Goal: Information Seeking & Learning: Learn about a topic

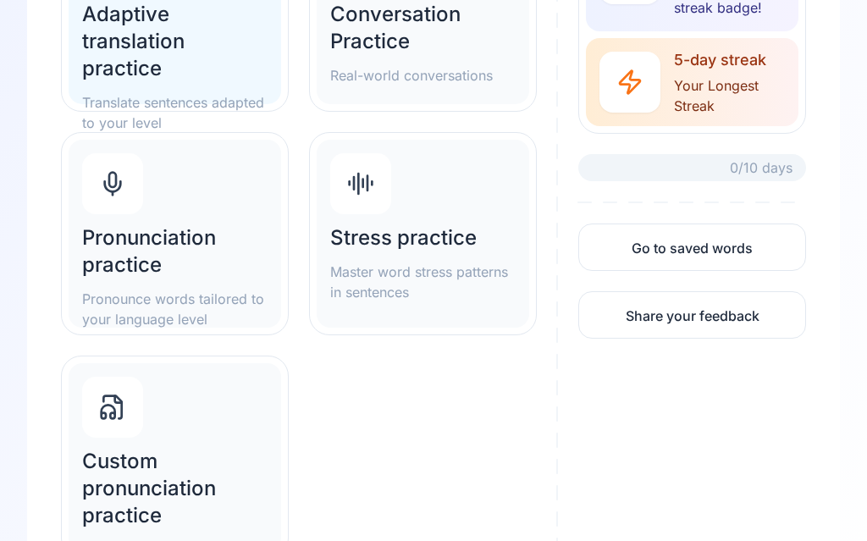
scroll to position [330, 0]
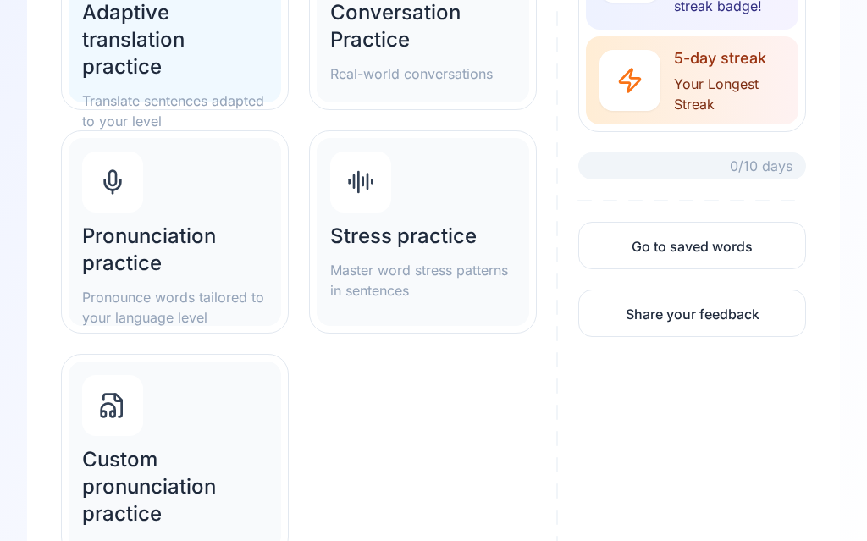
click at [153, 242] on h2 "Pronunciation practice" at bounding box center [174, 250] width 185 height 54
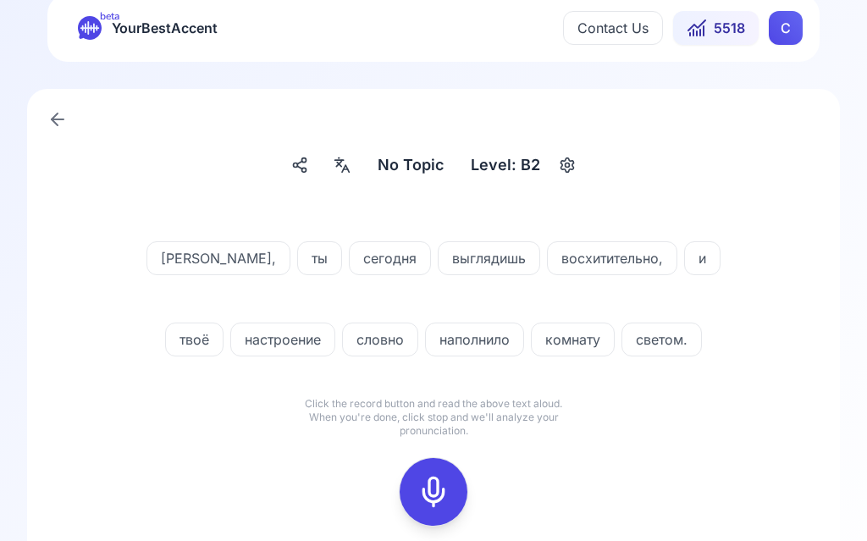
scroll to position [71, 0]
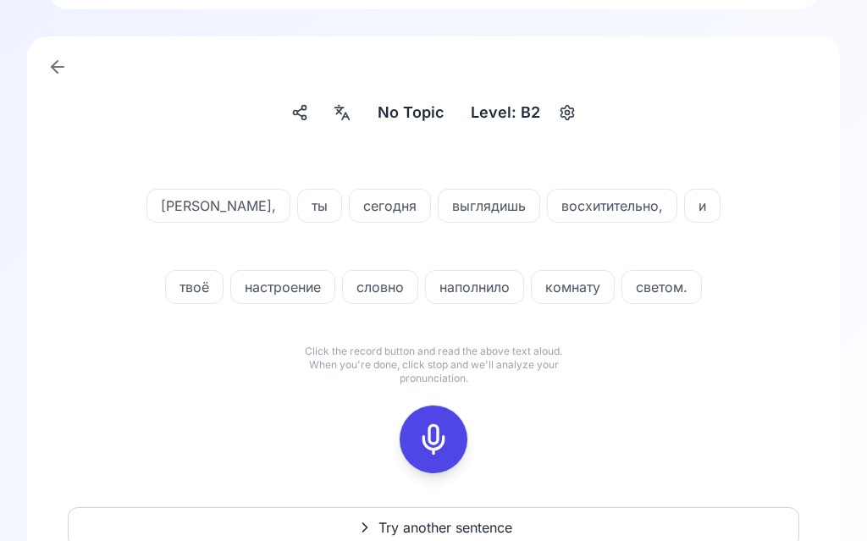
click at [356, 118] on div at bounding box center [342, 113] width 30 height 27
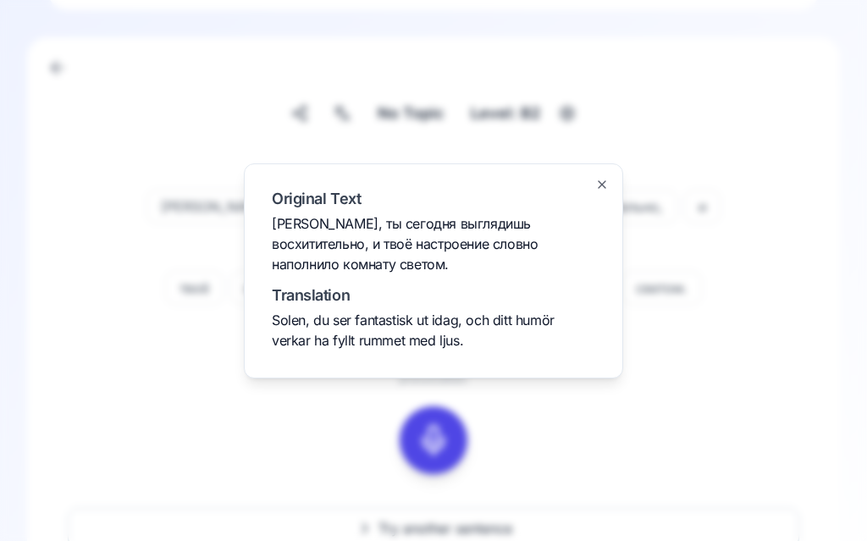
click at [756, 364] on div at bounding box center [433, 270] width 867 height 541
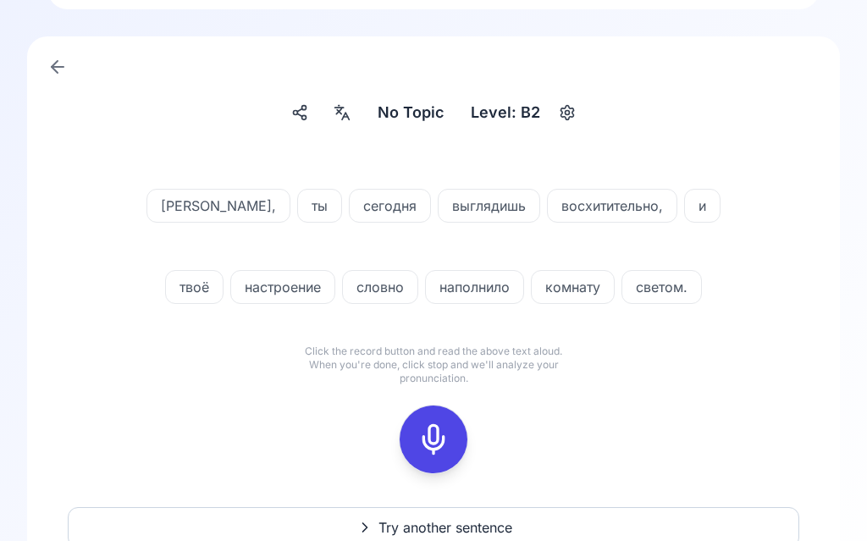
click at [354, 111] on div at bounding box center [342, 113] width 30 height 27
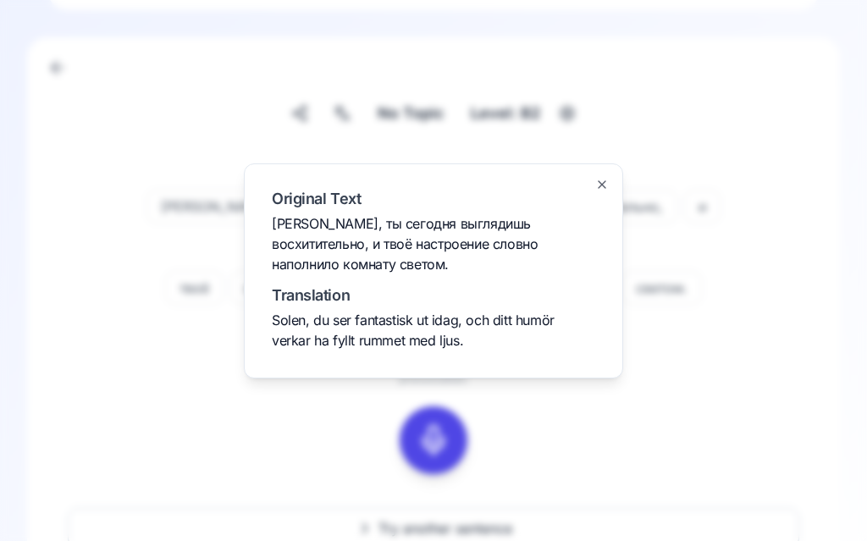
click at [612, 221] on div "Original Text Солнышко, ты сегодня выглядишь восхитительно, и твоё настроение с…" at bounding box center [433, 270] width 379 height 215
click at [600, 191] on icon "button" at bounding box center [602, 185] width 14 height 14
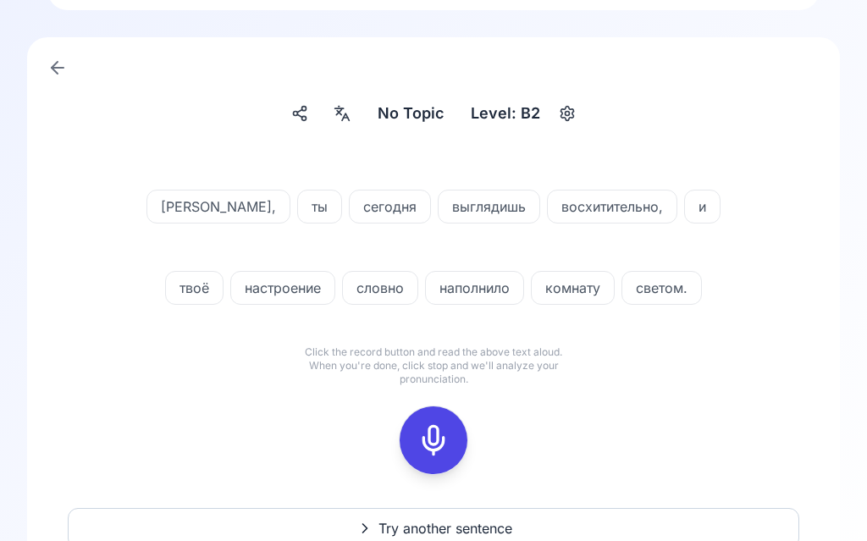
click at [444, 447] on icon at bounding box center [434, 440] width 34 height 34
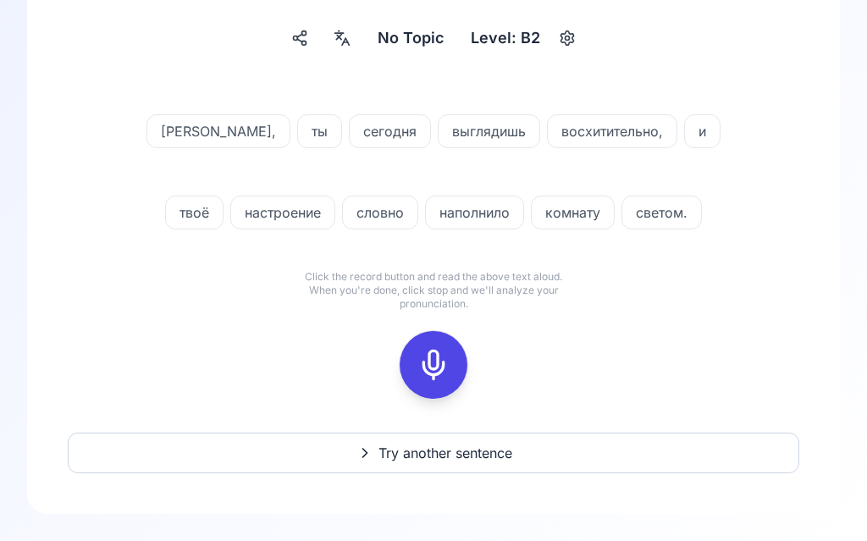
scroll to position [146, 0]
click at [432, 381] on div at bounding box center [433, 365] width 41 height 68
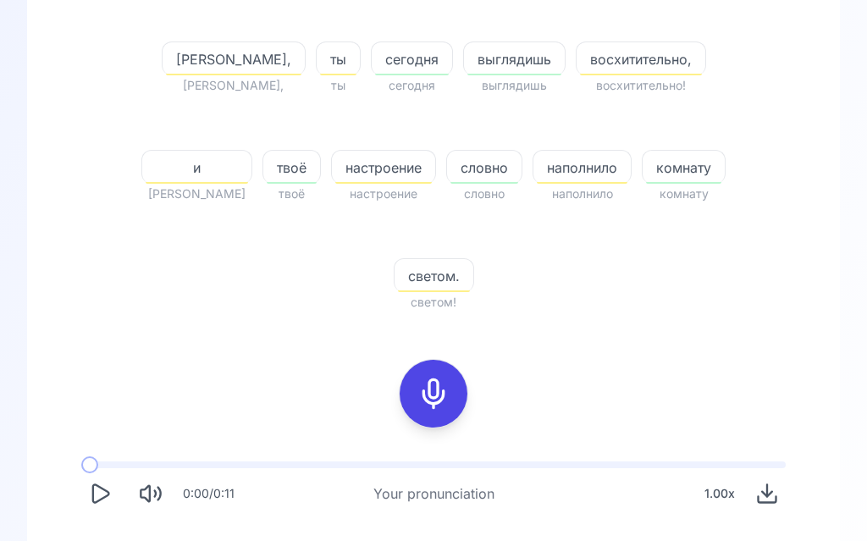
scroll to position [395, 0]
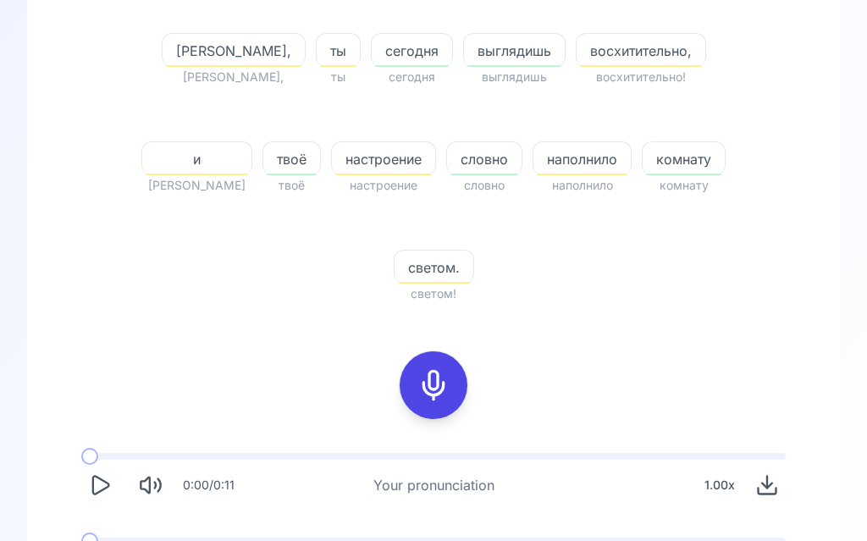
click at [102, 477] on icon "Play" at bounding box center [101, 486] width 16 height 18
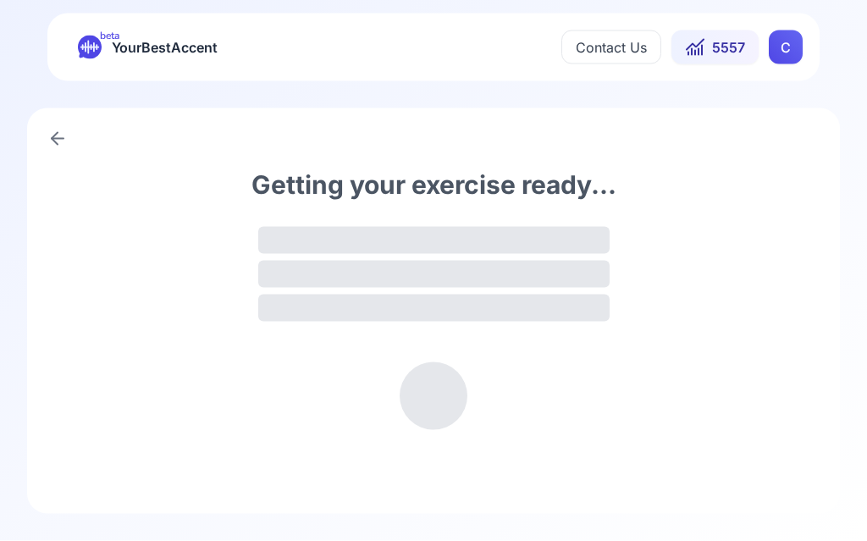
scroll to position [1, 0]
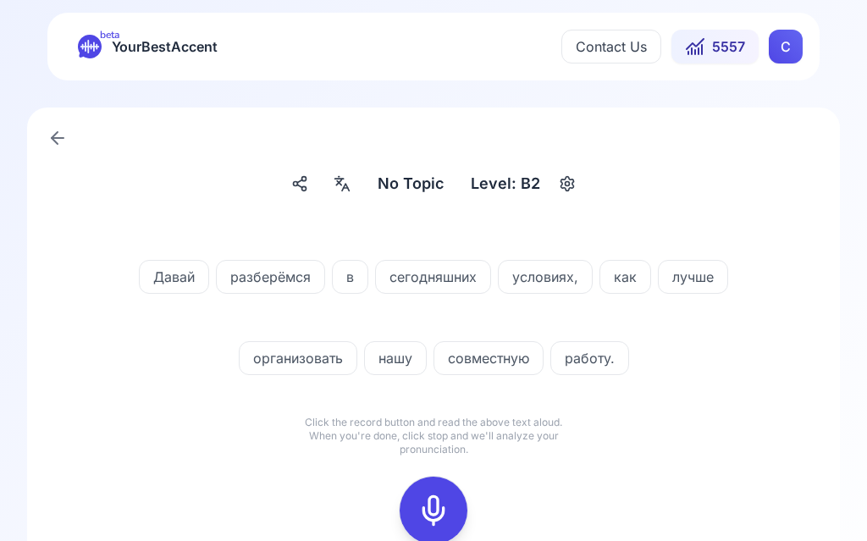
click at [346, 189] on icon at bounding box center [342, 183] width 20 height 17
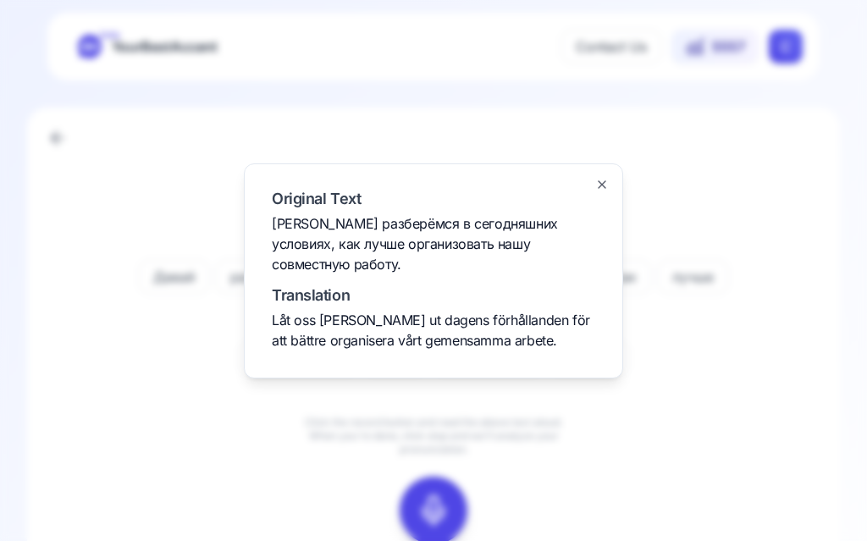
click at [769, 428] on div at bounding box center [433, 270] width 867 height 541
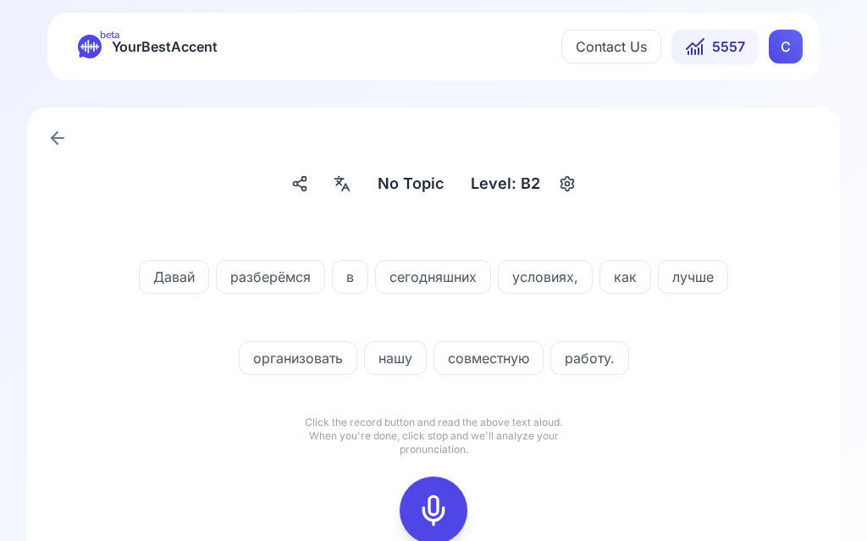
click at [434, 499] on rect at bounding box center [433, 510] width 25 height 25
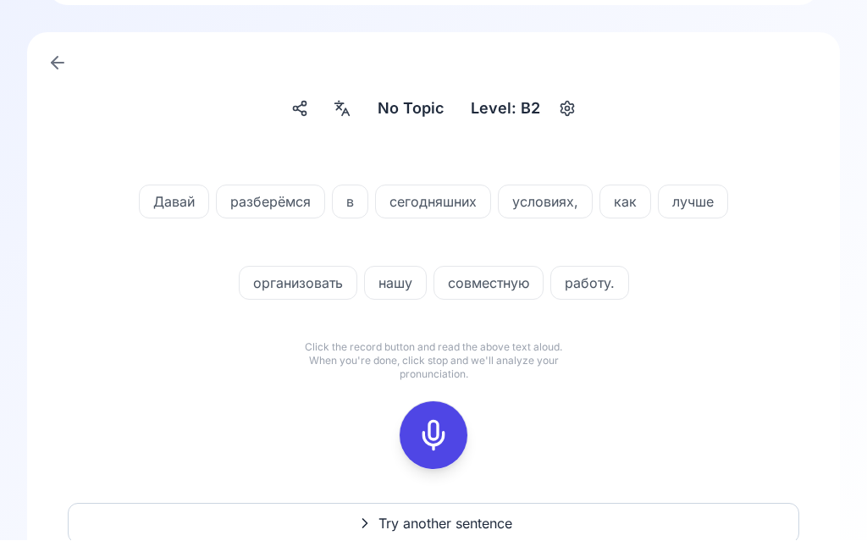
scroll to position [76, 0]
click at [426, 440] on icon at bounding box center [434, 435] width 34 height 34
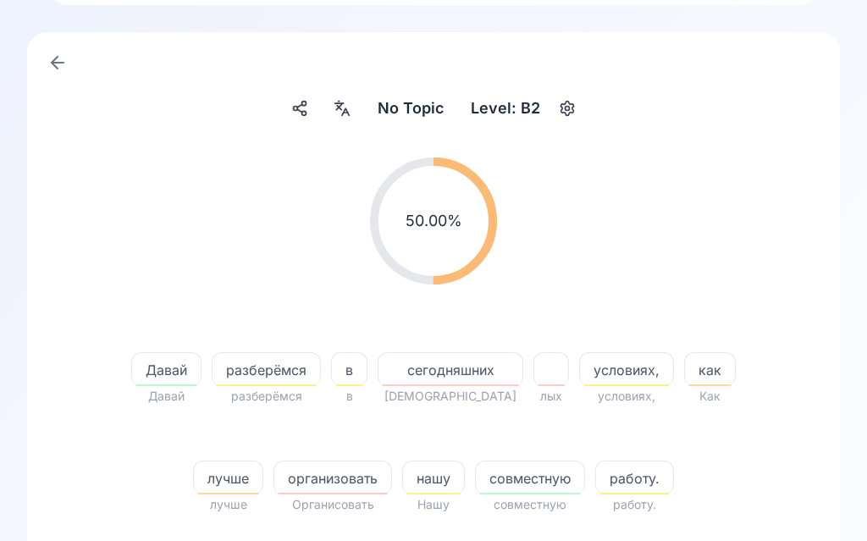
click at [458, 368] on span "сегодняшних" at bounding box center [450, 370] width 144 height 20
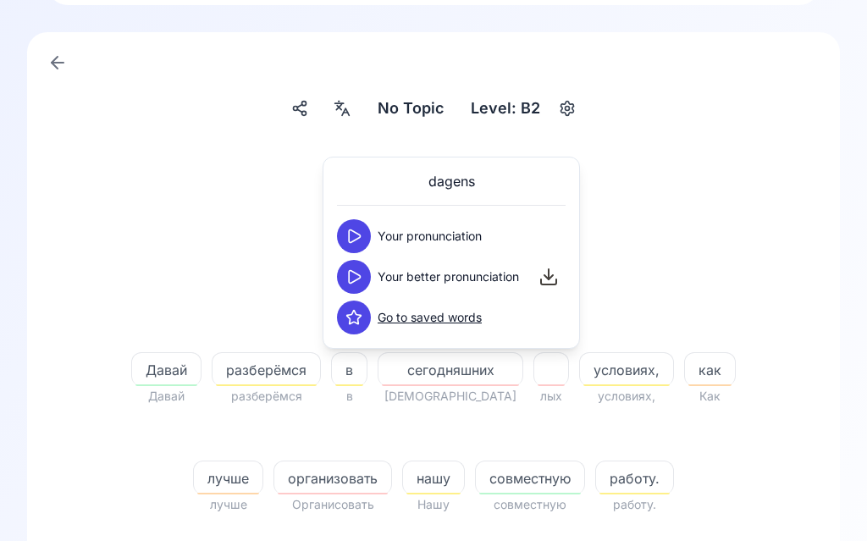
click at [359, 242] on icon at bounding box center [353, 236] width 17 height 17
click at [357, 284] on icon at bounding box center [353, 276] width 17 height 17
click at [332, 485] on span "организовать" at bounding box center [332, 478] width 117 height 20
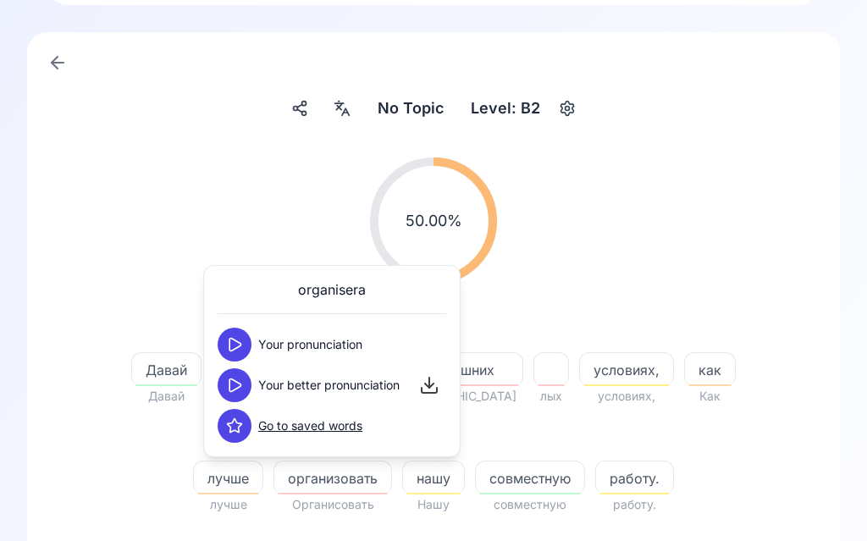
click at [224, 380] on button at bounding box center [235, 385] width 34 height 34
click at [225, 395] on button at bounding box center [235, 385] width 34 height 34
click at [638, 289] on div "50.00 % 50.00 %" at bounding box center [433, 221] width 731 height 154
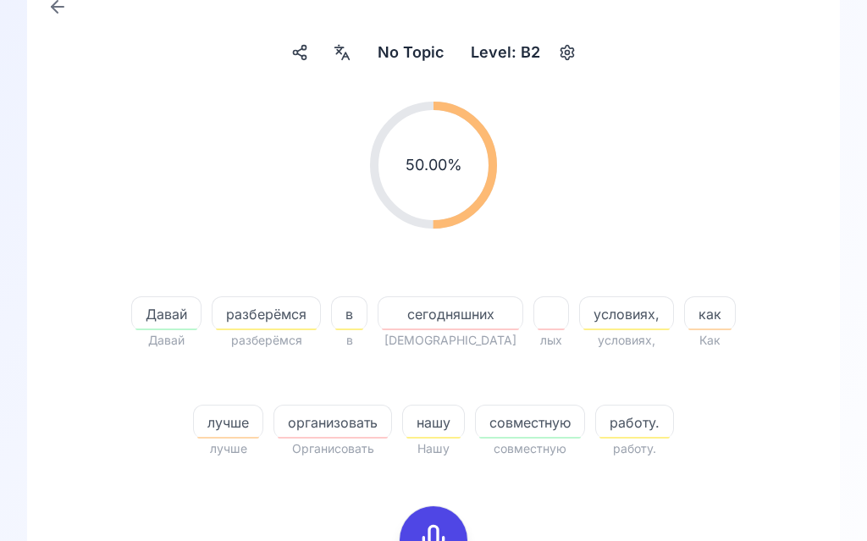
scroll to position [124, 0]
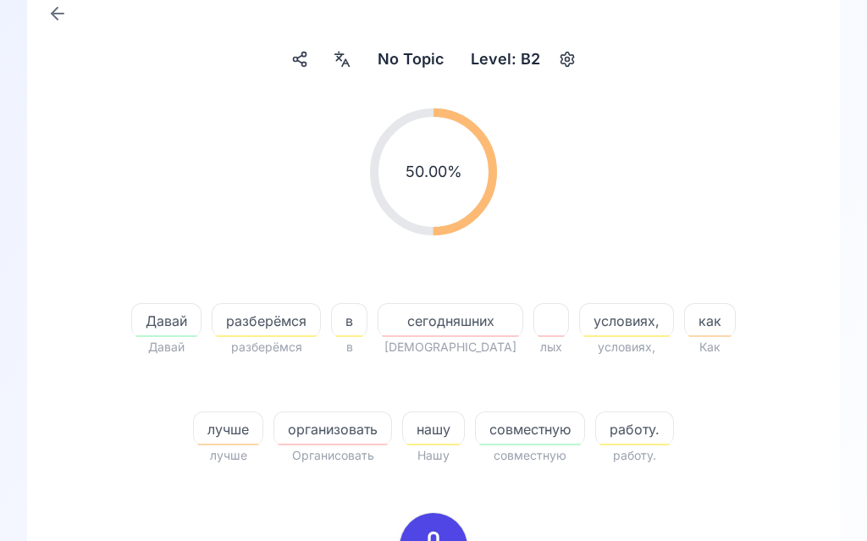
click at [431, 540] on icon at bounding box center [434, 548] width 34 height 34
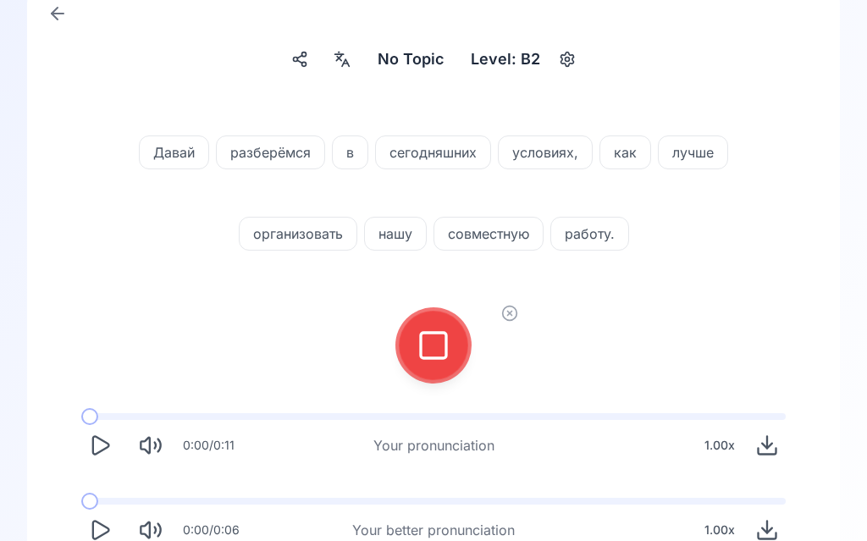
click at [422, 367] on div at bounding box center [433, 346] width 41 height 68
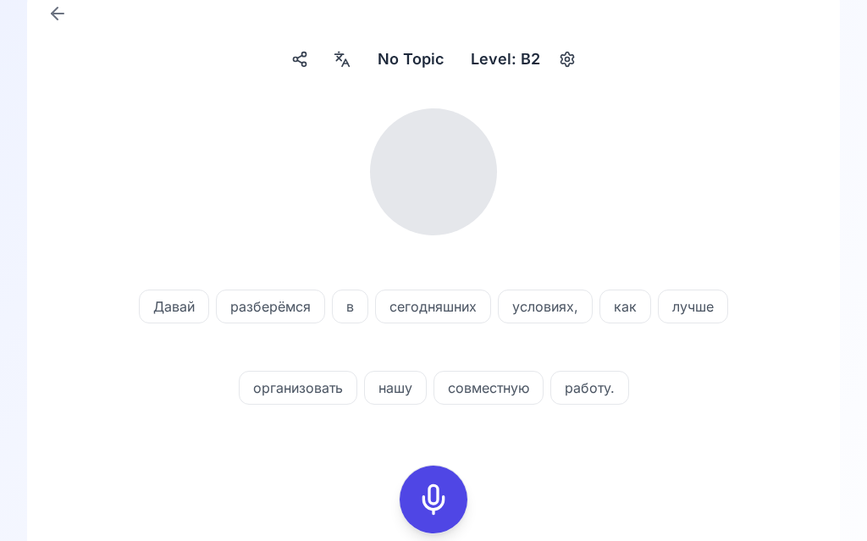
click at [427, 338] on div "[PERSON_NAME] разберёмся в сегодняшних условиях, как лучше организовать нашу со…" at bounding box center [433, 327] width 643 height 156
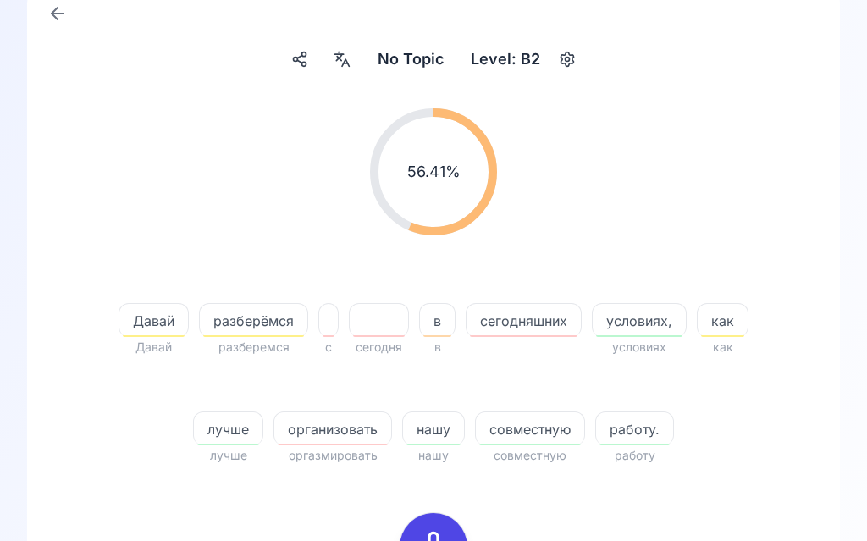
scroll to position [0, 0]
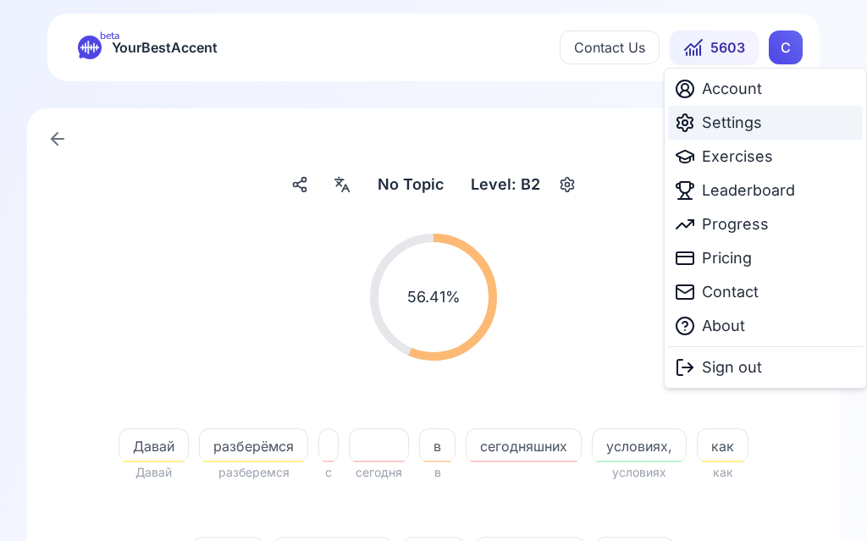
click at [744, 123] on span "Settings" at bounding box center [732, 123] width 60 height 24
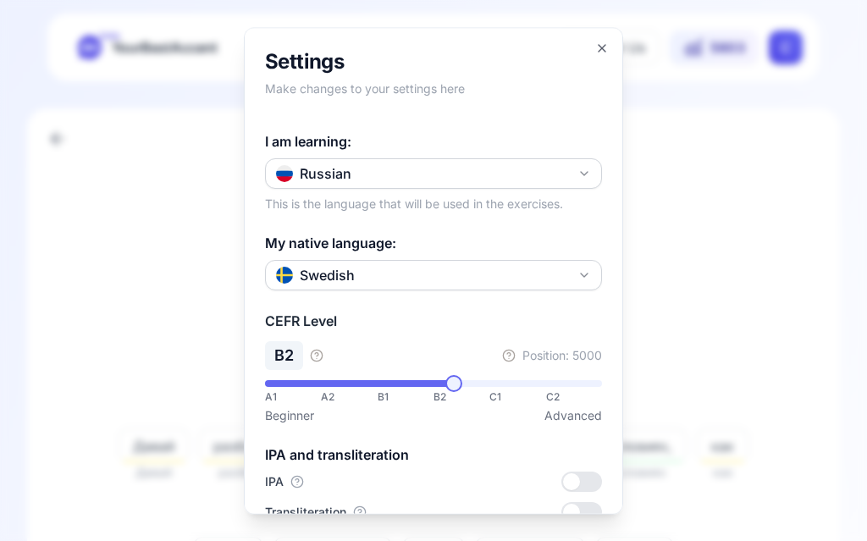
click at [595, 158] on button "Russian" at bounding box center [433, 173] width 337 height 30
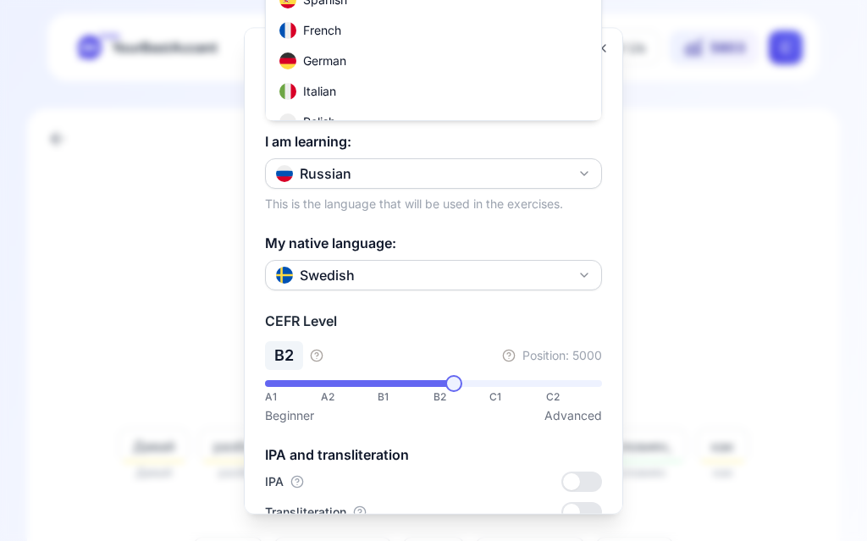
click at [328, 103] on div "Italian" at bounding box center [433, 91] width 328 height 30
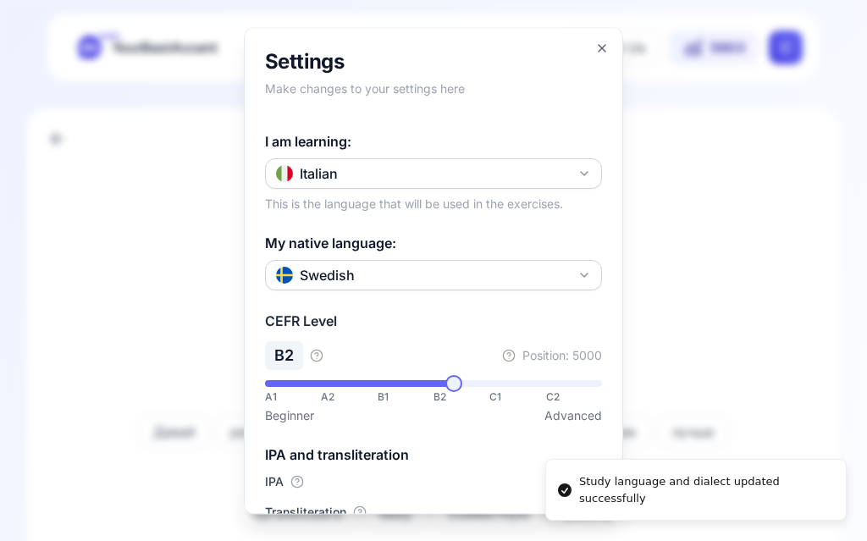
click at [759, 233] on div at bounding box center [433, 270] width 867 height 541
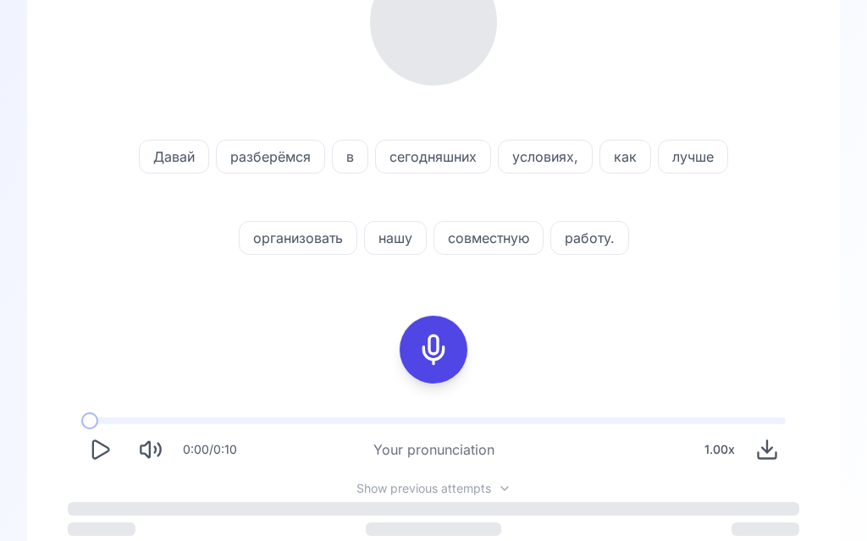
scroll to position [317, 0]
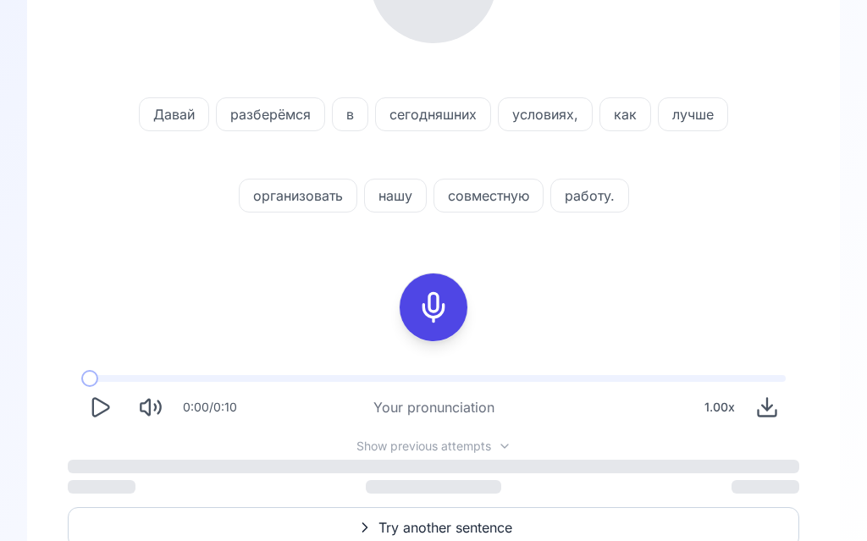
click at [429, 524] on span "Try another sentence" at bounding box center [445, 528] width 134 height 20
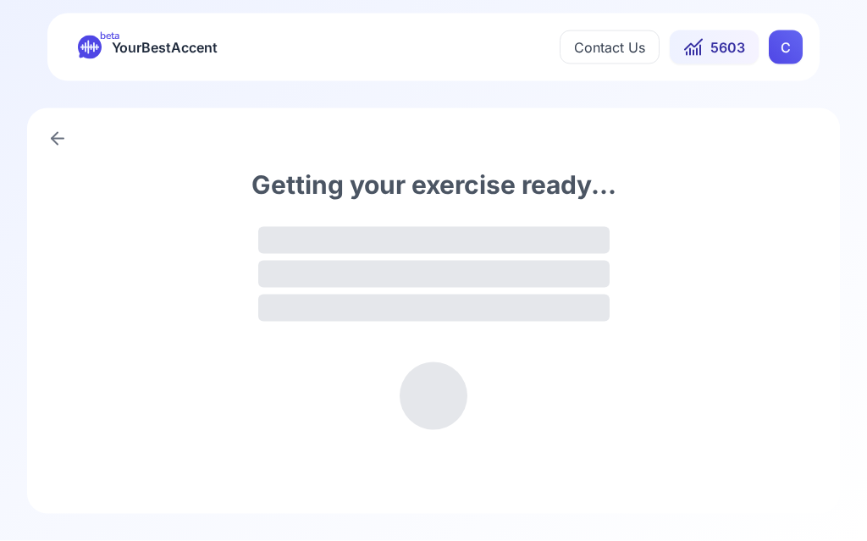
scroll to position [1, 0]
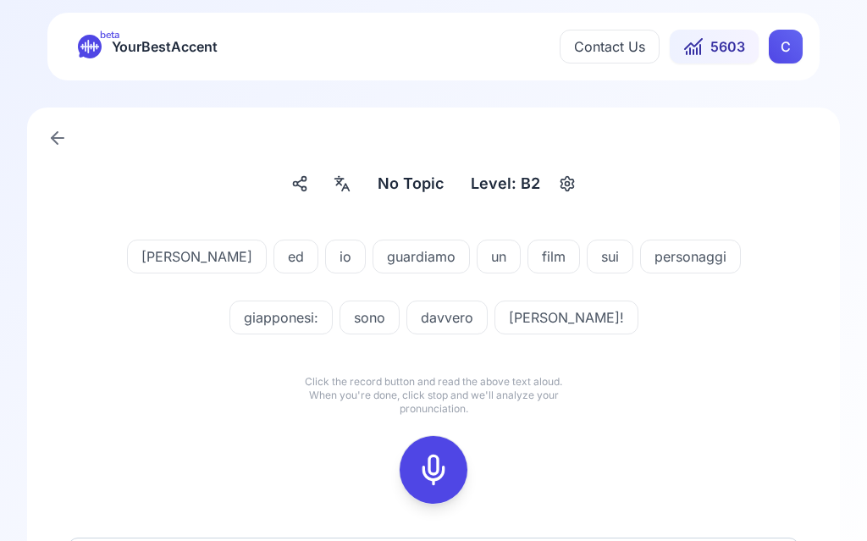
click at [448, 472] on icon at bounding box center [434, 470] width 34 height 34
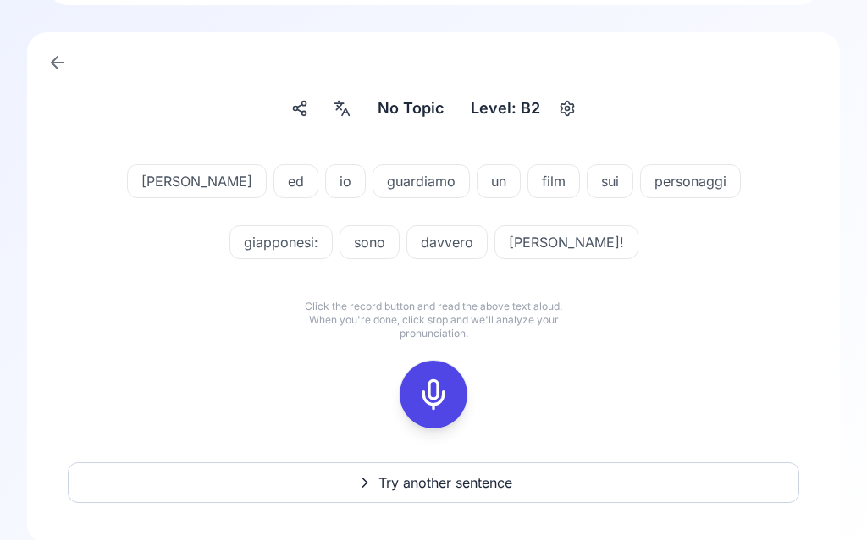
scroll to position [76, 0]
click at [436, 400] on icon at bounding box center [434, 395] width 34 height 34
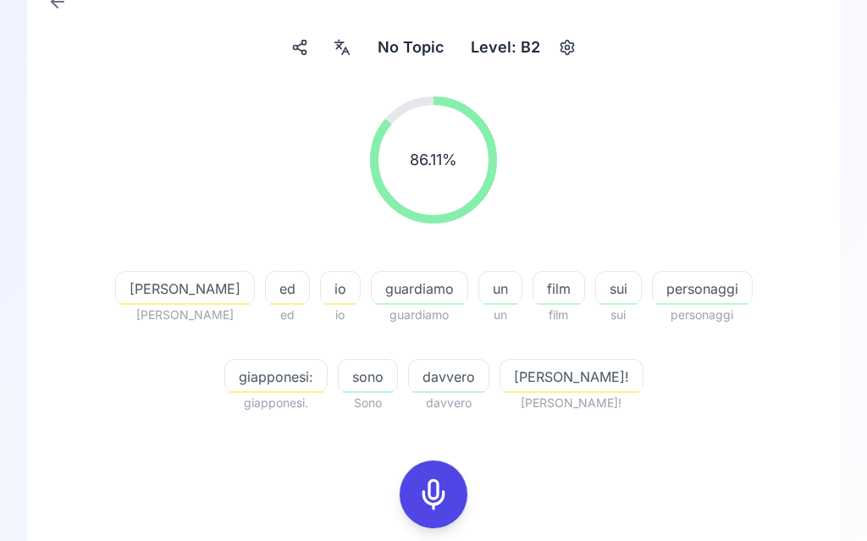
scroll to position [0, 0]
